Goal: Communication & Community: Share content

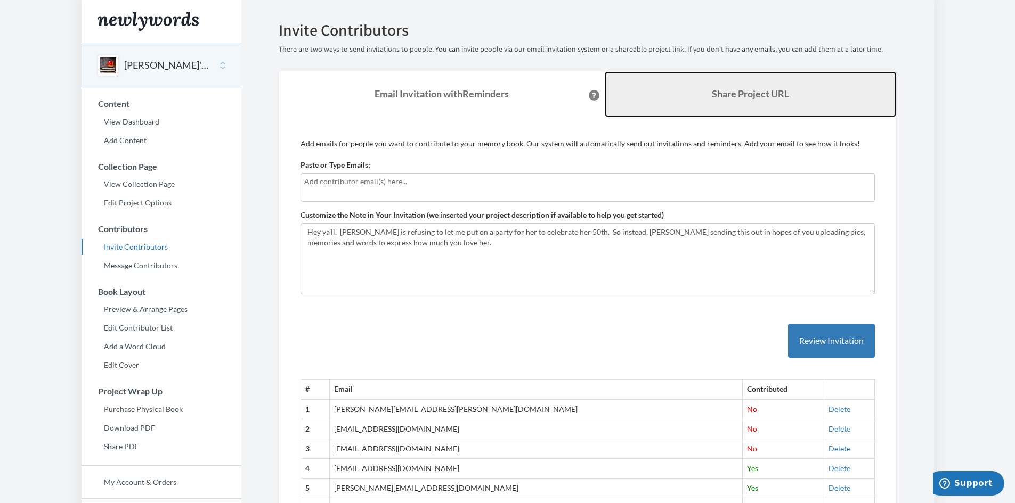
click at [723, 81] on link "Share Project URL" at bounding box center [750, 94] width 291 height 46
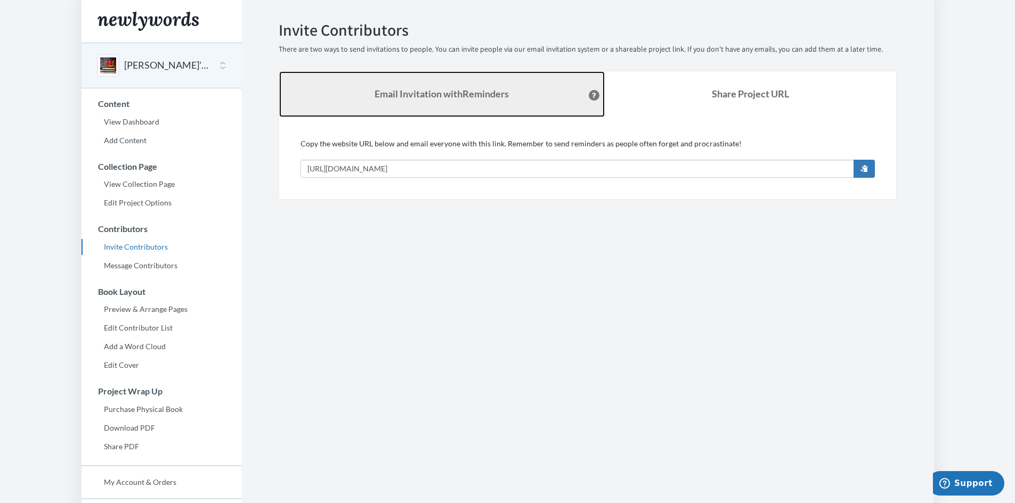
click at [479, 93] on strong "Email Invitation with Reminders" at bounding box center [441, 94] width 134 height 12
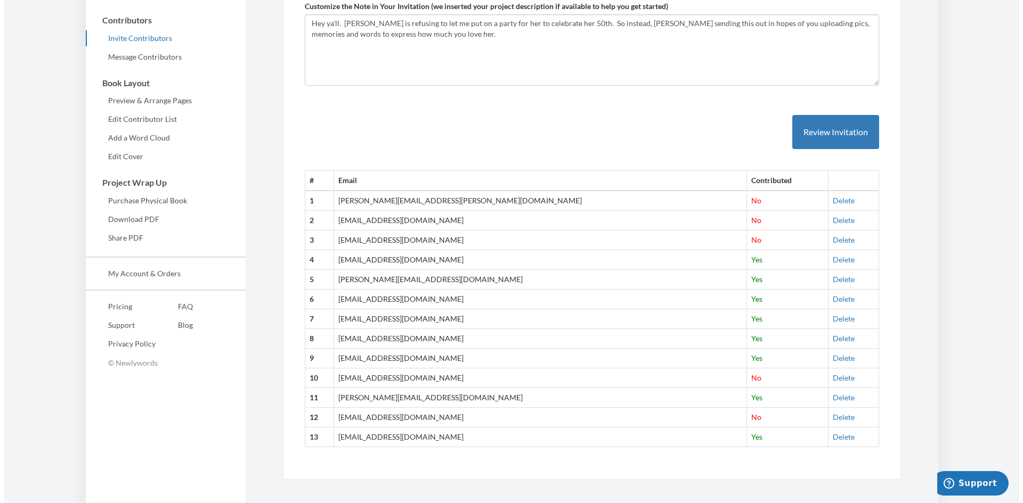
scroll to position [218, 0]
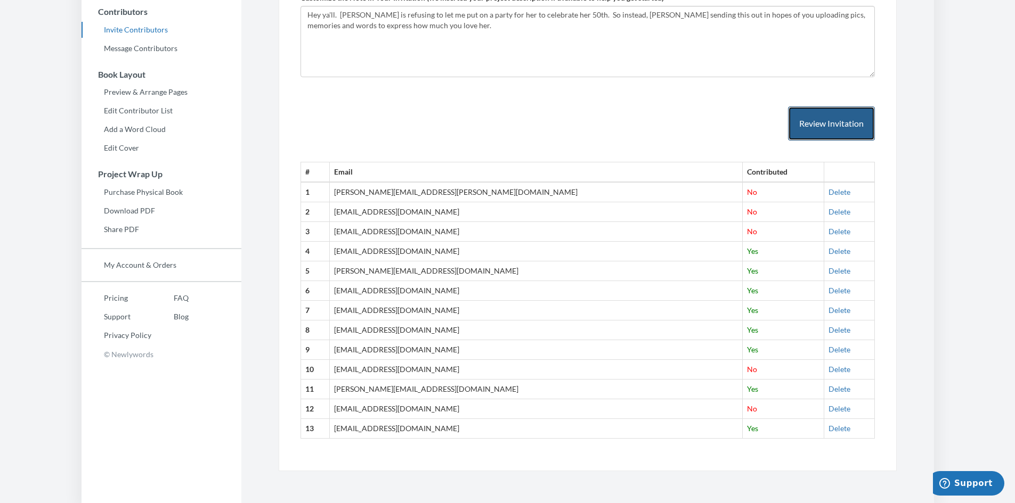
click at [848, 120] on button "Review Invitation" at bounding box center [831, 124] width 87 height 35
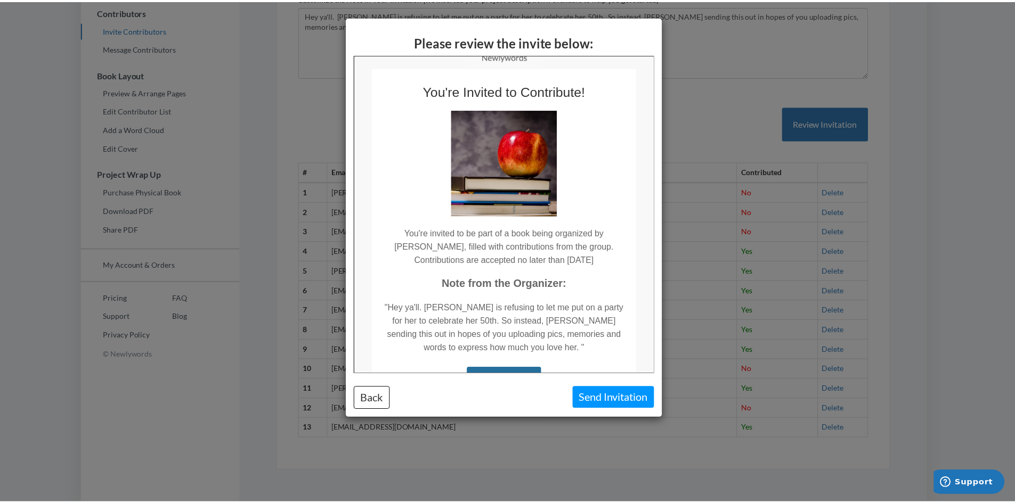
scroll to position [0, 0]
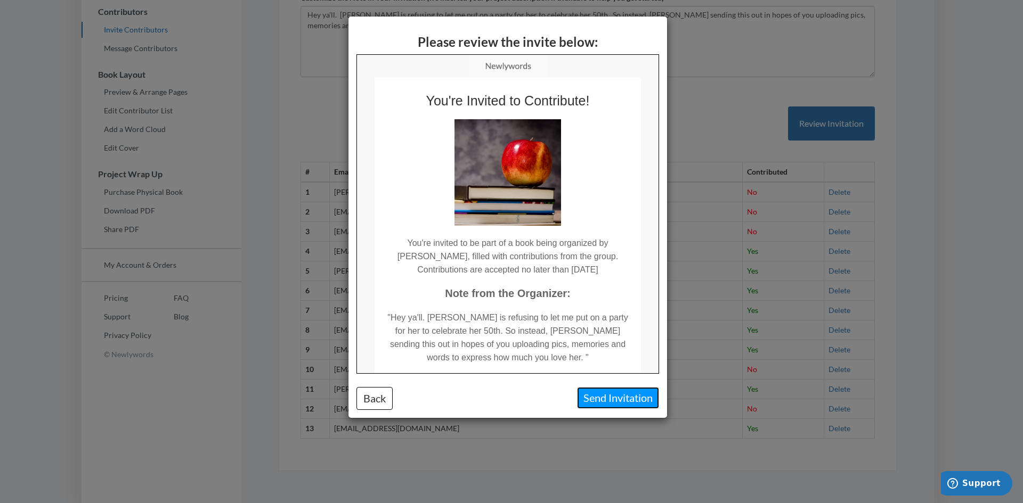
click at [607, 393] on button "Send Invitation" at bounding box center [618, 398] width 82 height 22
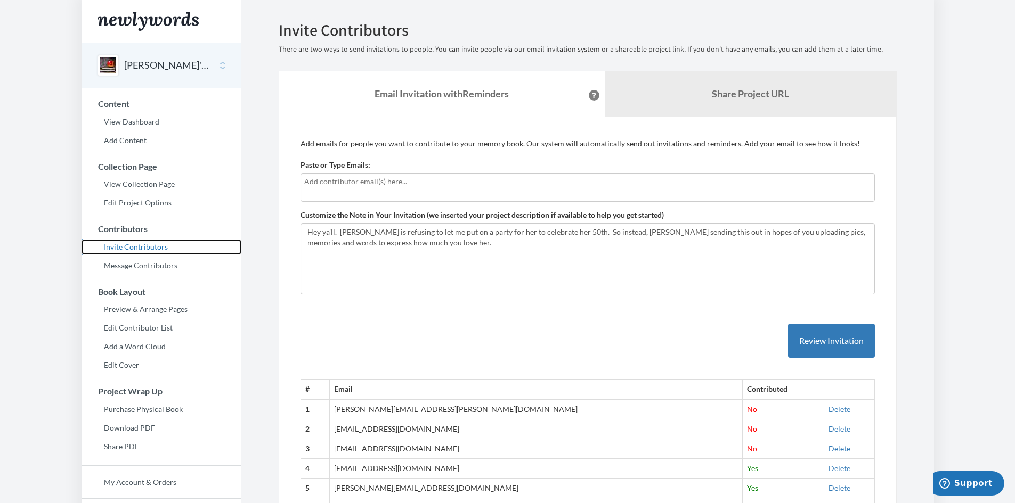
click at [143, 246] on link "Invite Contributors" at bounding box center [162, 247] width 160 height 16
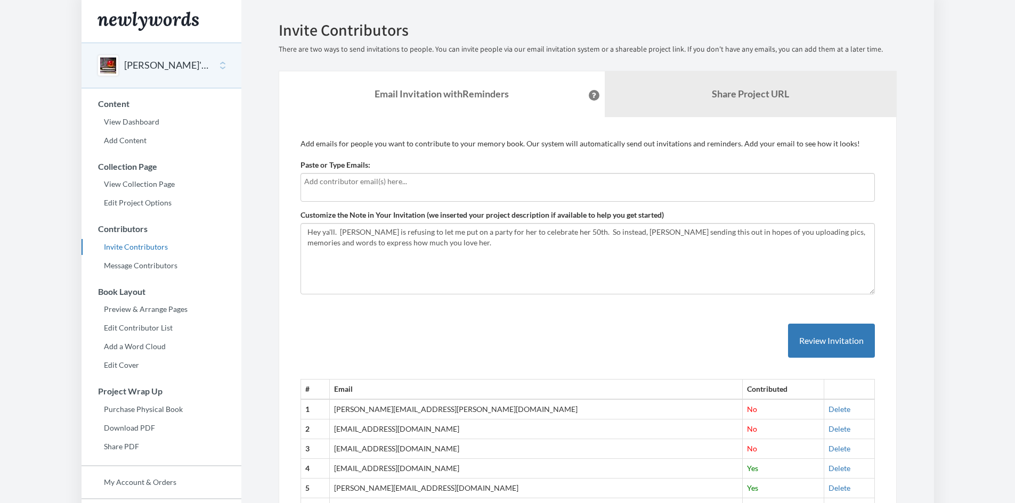
click at [417, 185] on input "text" at bounding box center [587, 182] width 567 height 12
paste input "M"
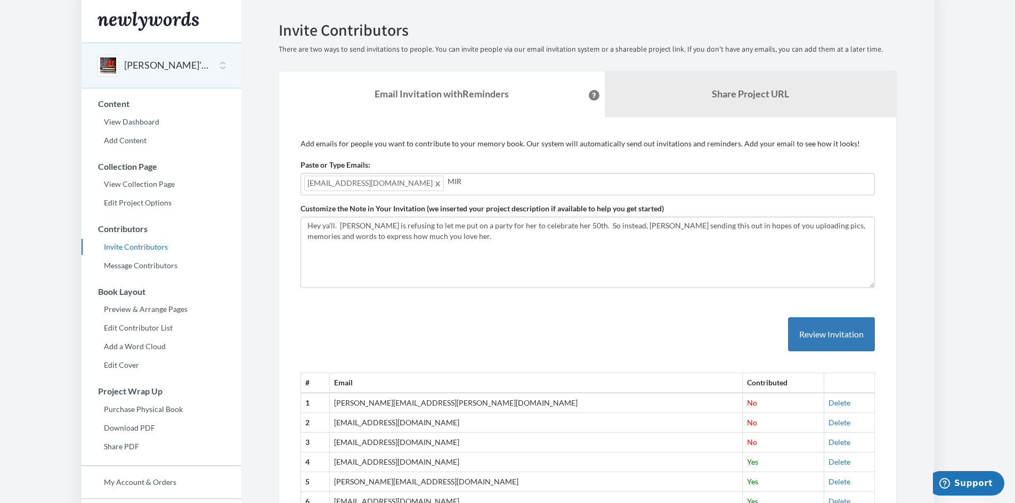
drag, startPoint x: 463, startPoint y: 187, endPoint x: 400, endPoint y: 175, distance: 64.6
click at [400, 175] on div "igraben@titanyork.com MIR" at bounding box center [587, 184] width 574 height 22
type input "MIR"
click at [447, 186] on input "MIR" at bounding box center [659, 182] width 424 height 12
drag, startPoint x: 421, startPoint y: 183, endPoint x: 400, endPoint y: 184, distance: 21.9
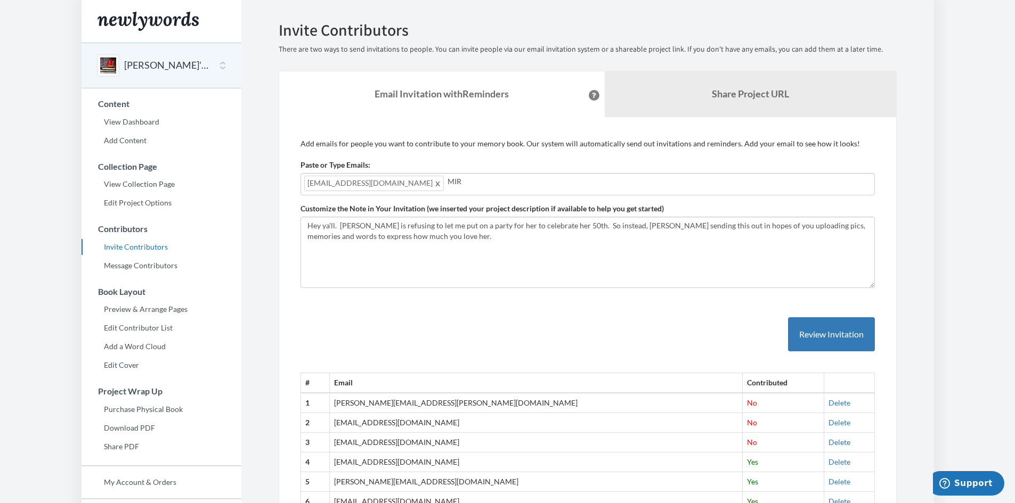
click at [447, 184] on input "MIR" at bounding box center [659, 182] width 424 height 12
click at [447, 184] on input "text" at bounding box center [659, 182] width 424 height 12
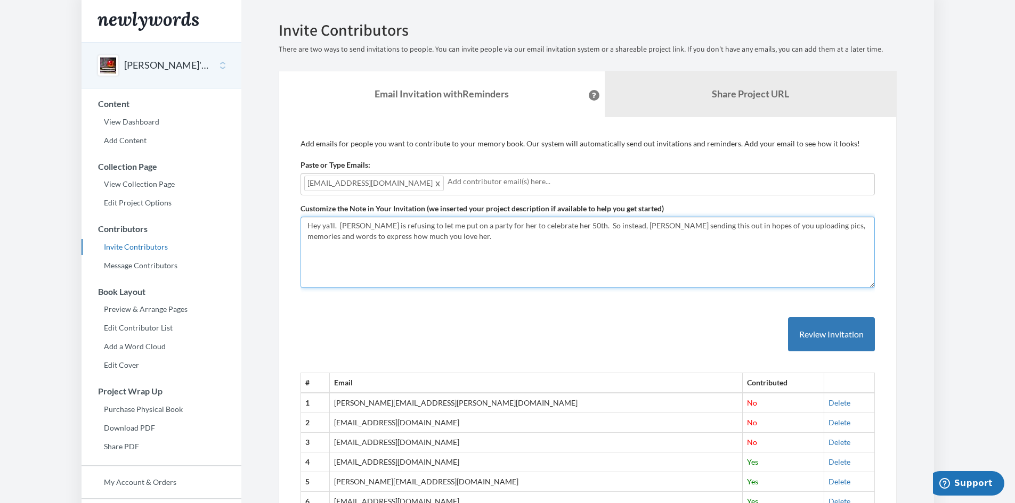
drag, startPoint x: 389, startPoint y: 237, endPoint x: 390, endPoint y: 225, distance: 11.3
click at [389, 237] on textarea "Hey ya'll. [PERSON_NAME] is refusing to let me put on a party for her to celebr…" at bounding box center [587, 252] width 574 height 71
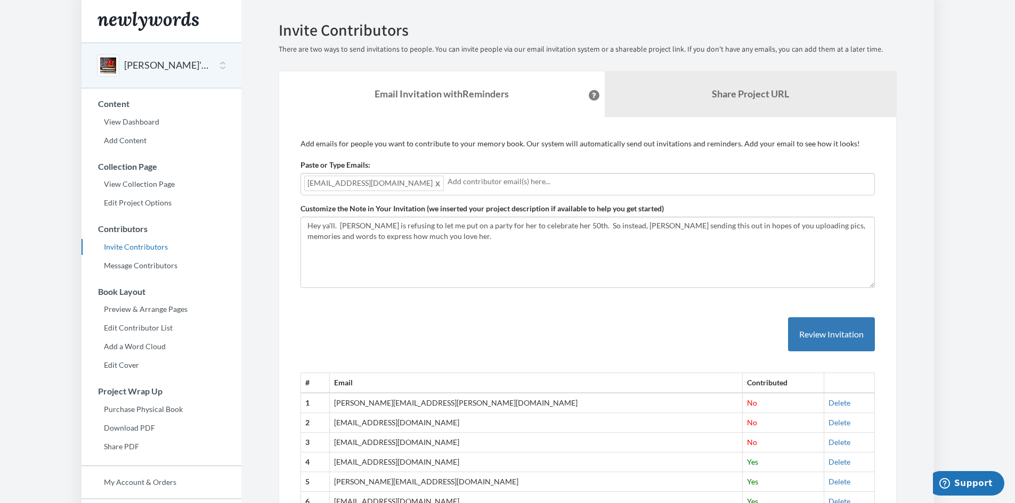
click at [418, 188] on div "[EMAIL_ADDRESS][DOMAIN_NAME]" at bounding box center [587, 184] width 574 height 22
click at [437, 188] on div "[EMAIL_ADDRESS][DOMAIN_NAME]" at bounding box center [587, 184] width 574 height 22
click at [591, 181] on input "text" at bounding box center [731, 182] width 280 height 12
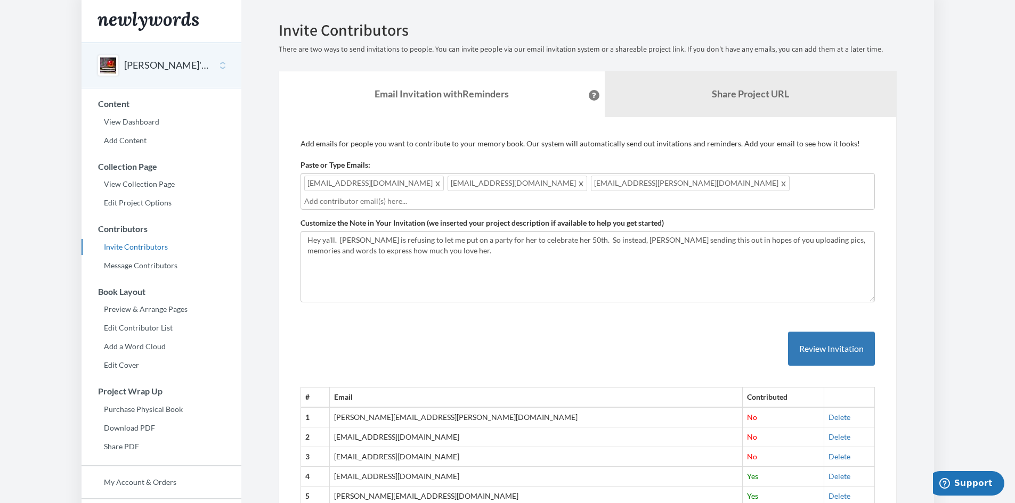
click at [602, 196] on input "text" at bounding box center [587, 202] width 567 height 12
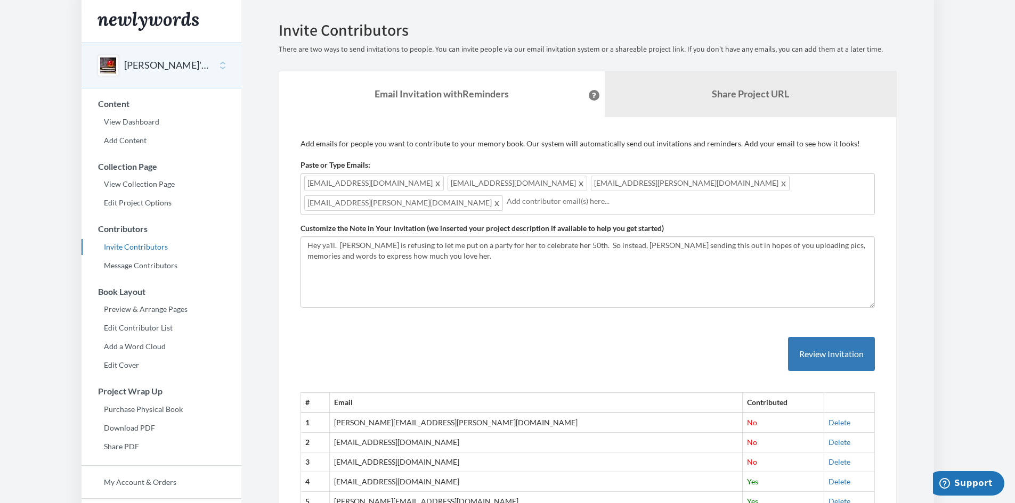
click at [689, 189] on div "mireeyum@hotmail.com aliciasgaum@hotmail.com plipkus@rogers.com hopegaum@rogers…" at bounding box center [587, 194] width 574 height 42
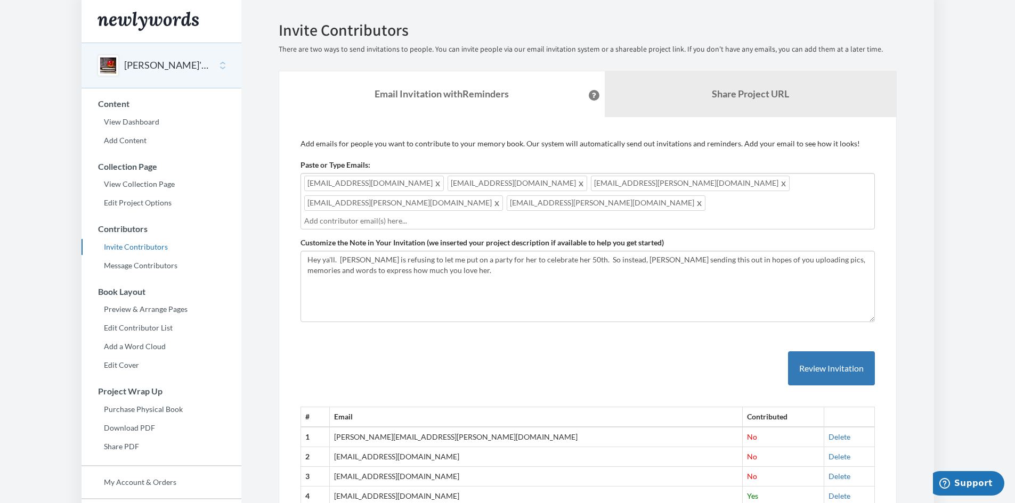
click at [446, 215] on input "text" at bounding box center [587, 221] width 567 height 12
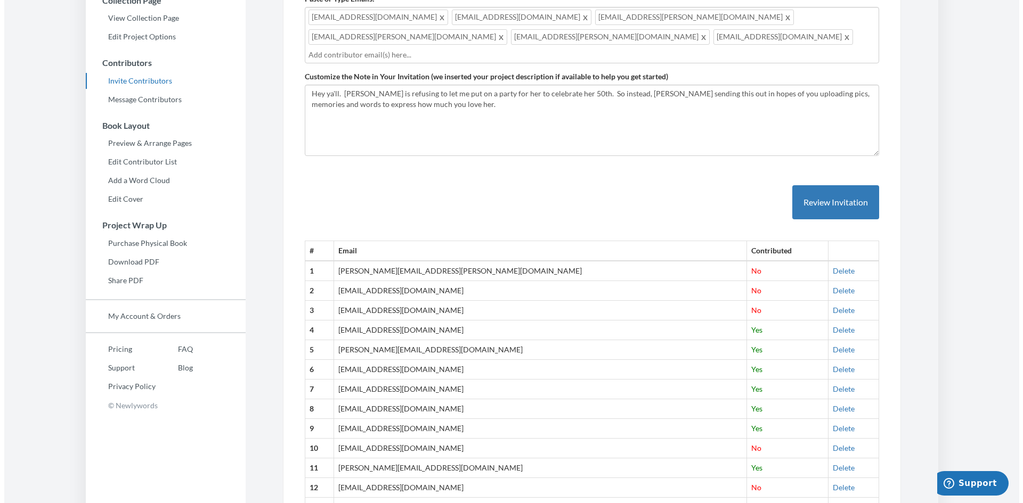
scroll to position [226, 0]
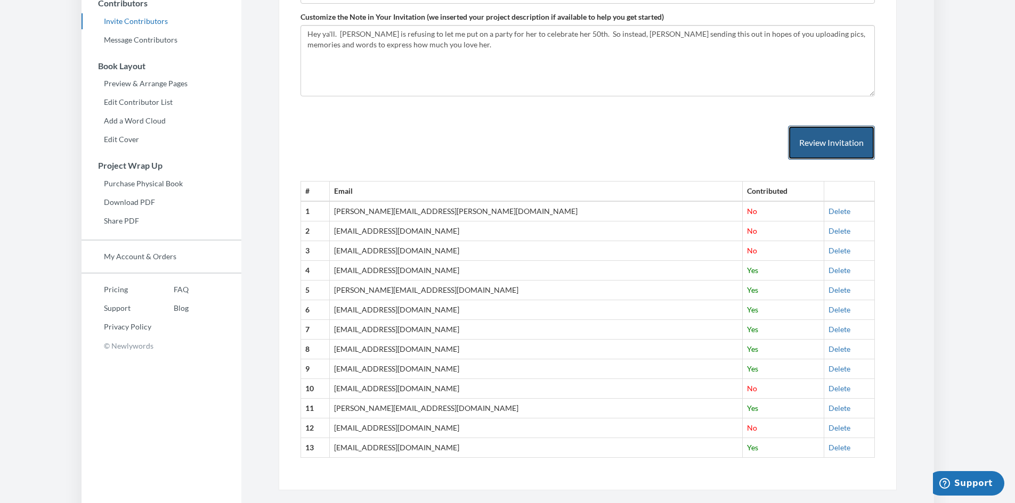
click at [826, 126] on button "Review Invitation" at bounding box center [831, 143] width 87 height 35
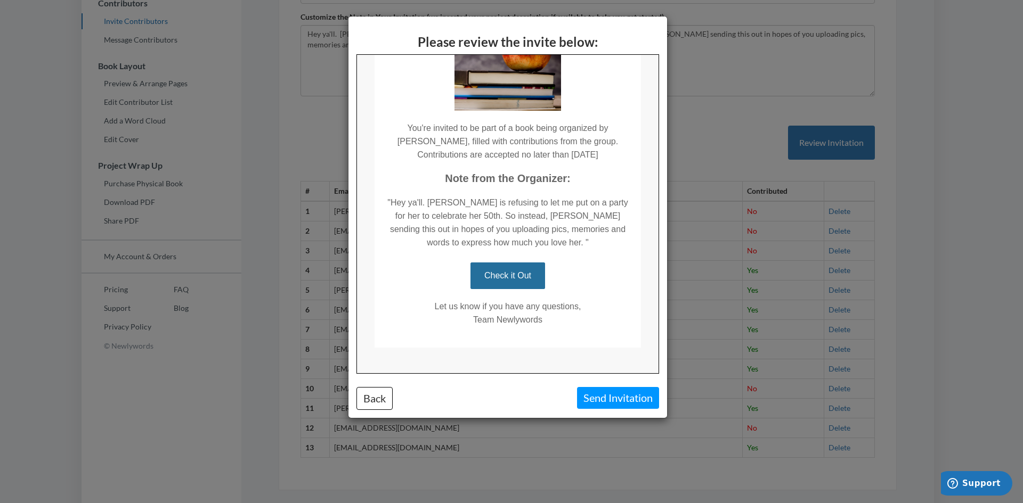
scroll to position [127, 0]
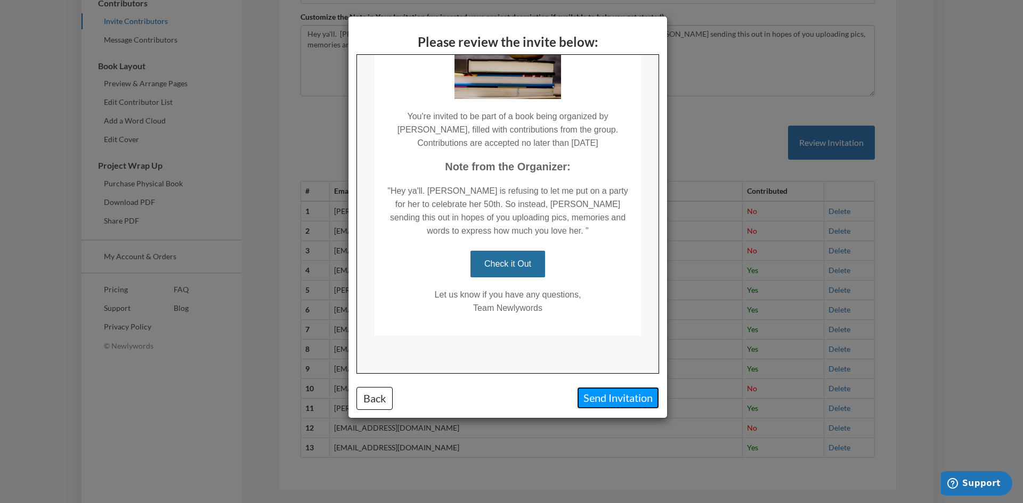
click at [616, 396] on button "Send Invitation" at bounding box center [618, 398] width 82 height 22
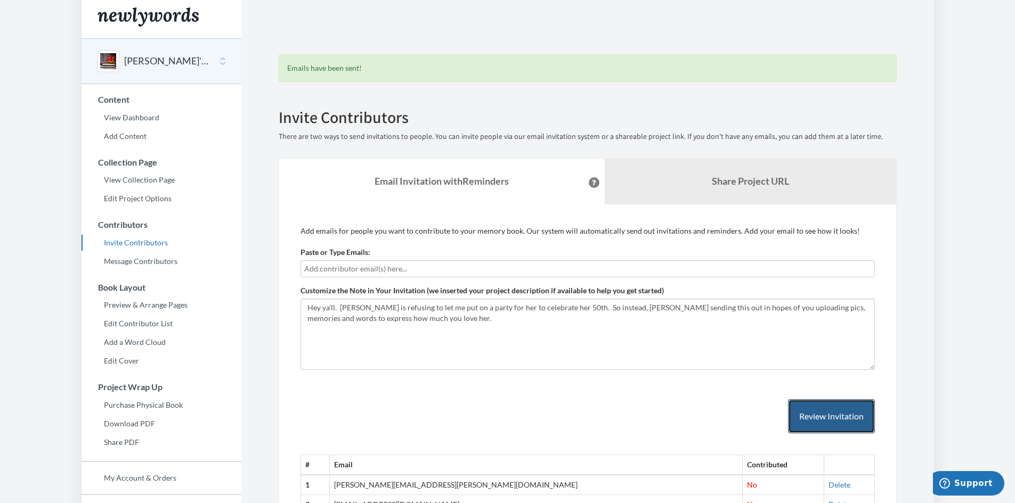
scroll to position [0, 0]
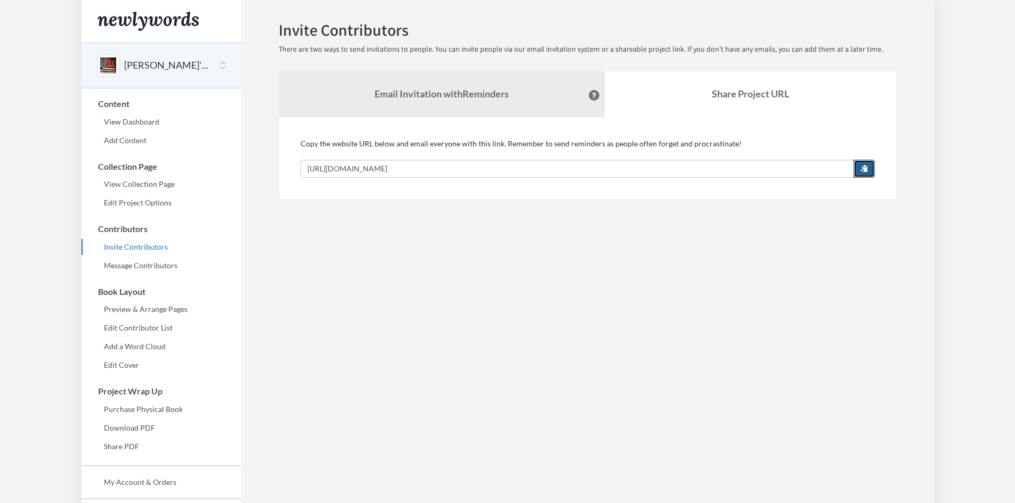
click at [862, 166] on span "button" at bounding box center [863, 168] width 7 height 7
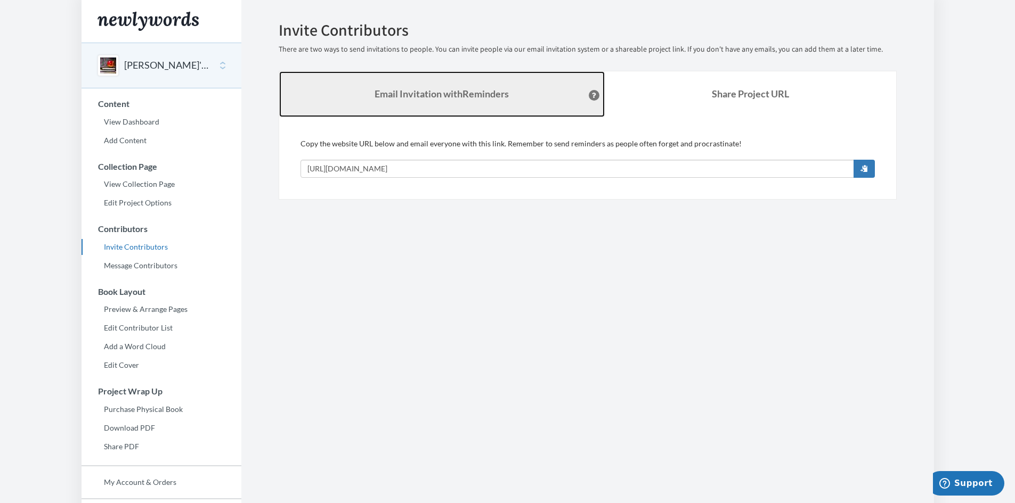
click at [411, 92] on strong "Email Invitation with Reminders" at bounding box center [441, 94] width 134 height 12
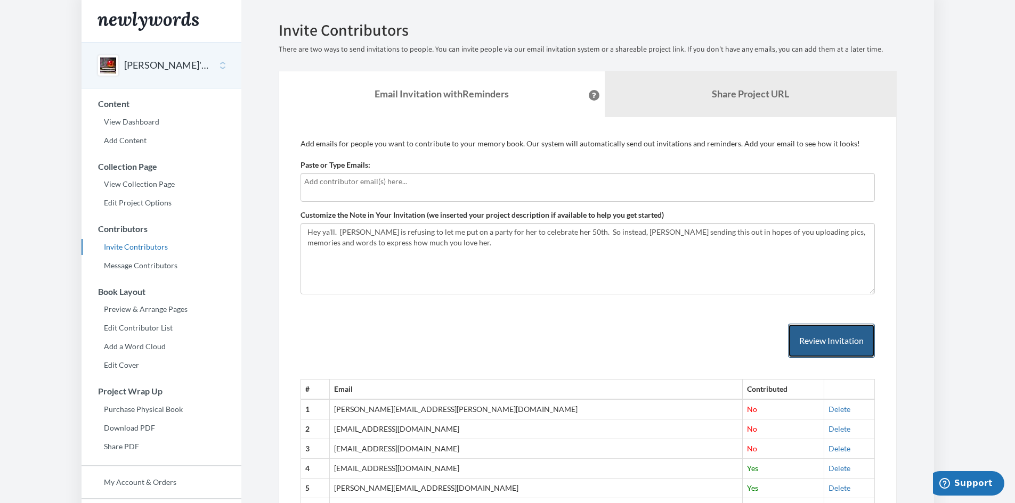
click at [821, 345] on button "Review Invitation" at bounding box center [831, 341] width 87 height 35
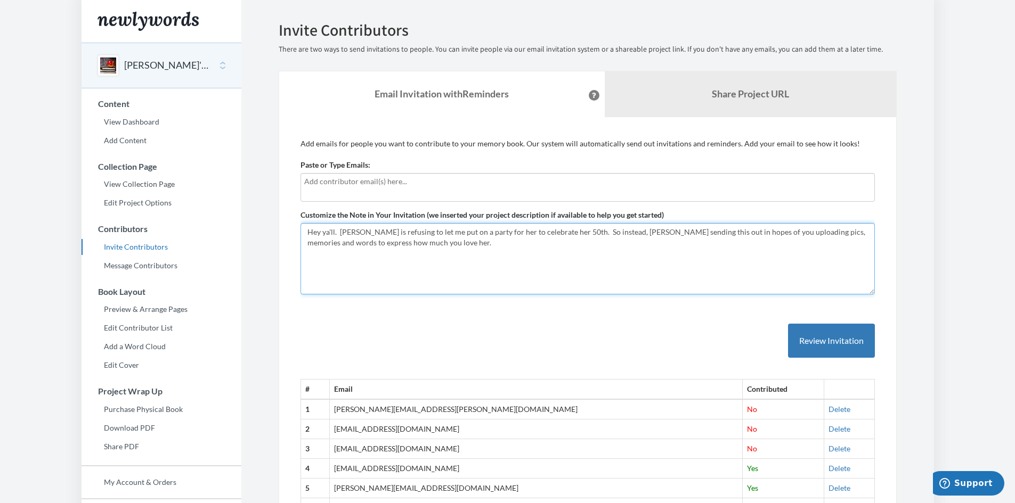
drag, startPoint x: 306, startPoint y: 233, endPoint x: 398, endPoint y: 242, distance: 92.6
click at [397, 243] on textarea "Hey ya'll. [PERSON_NAME] is refusing to let me put on a party for her to celebr…" at bounding box center [587, 258] width 574 height 71
drag, startPoint x: 306, startPoint y: 233, endPoint x: 398, endPoint y: 246, distance: 93.1
click at [398, 246] on textarea "Hey ya'll. [PERSON_NAME] is refusing to let me put on a party for her to celebr…" at bounding box center [587, 258] width 574 height 71
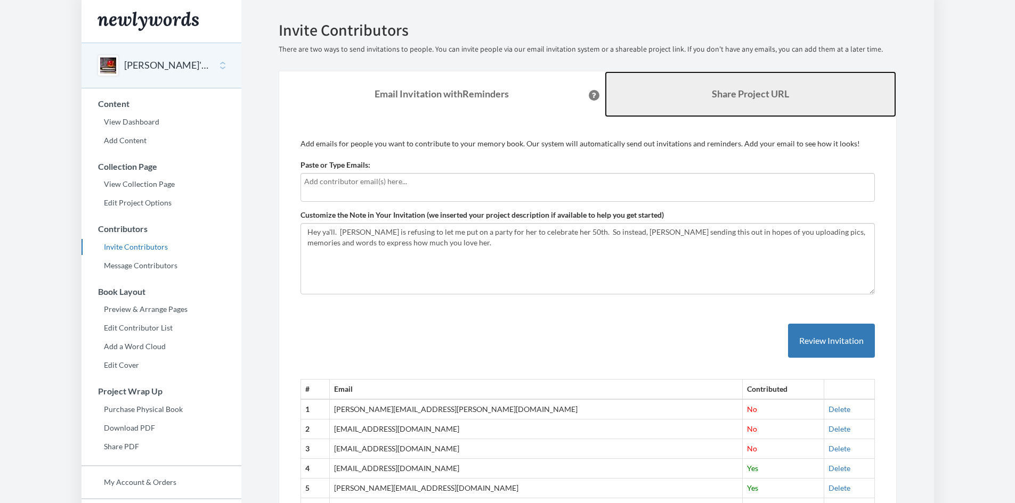
click at [742, 94] on b "Share Project URL" at bounding box center [750, 94] width 77 height 12
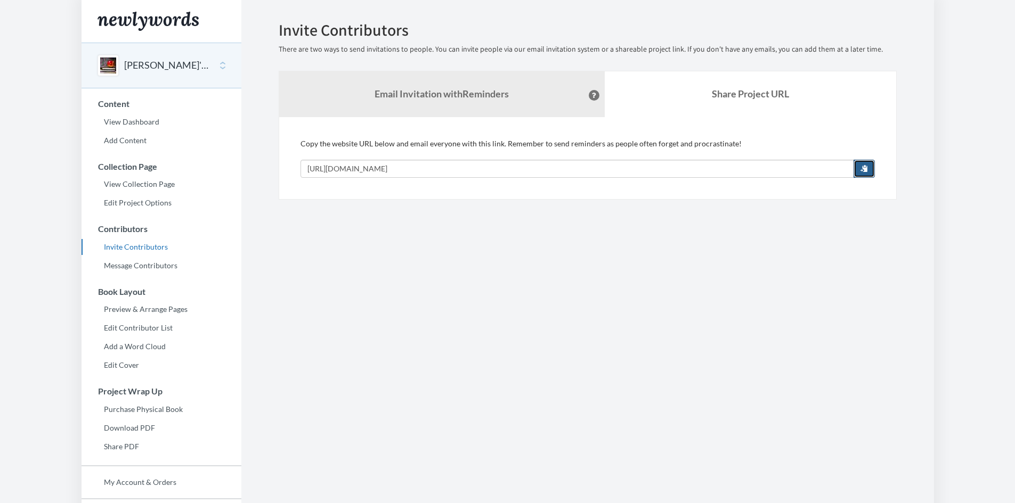
click at [864, 168] on span "button" at bounding box center [863, 168] width 7 height 7
